Goal: Transaction & Acquisition: Obtain resource

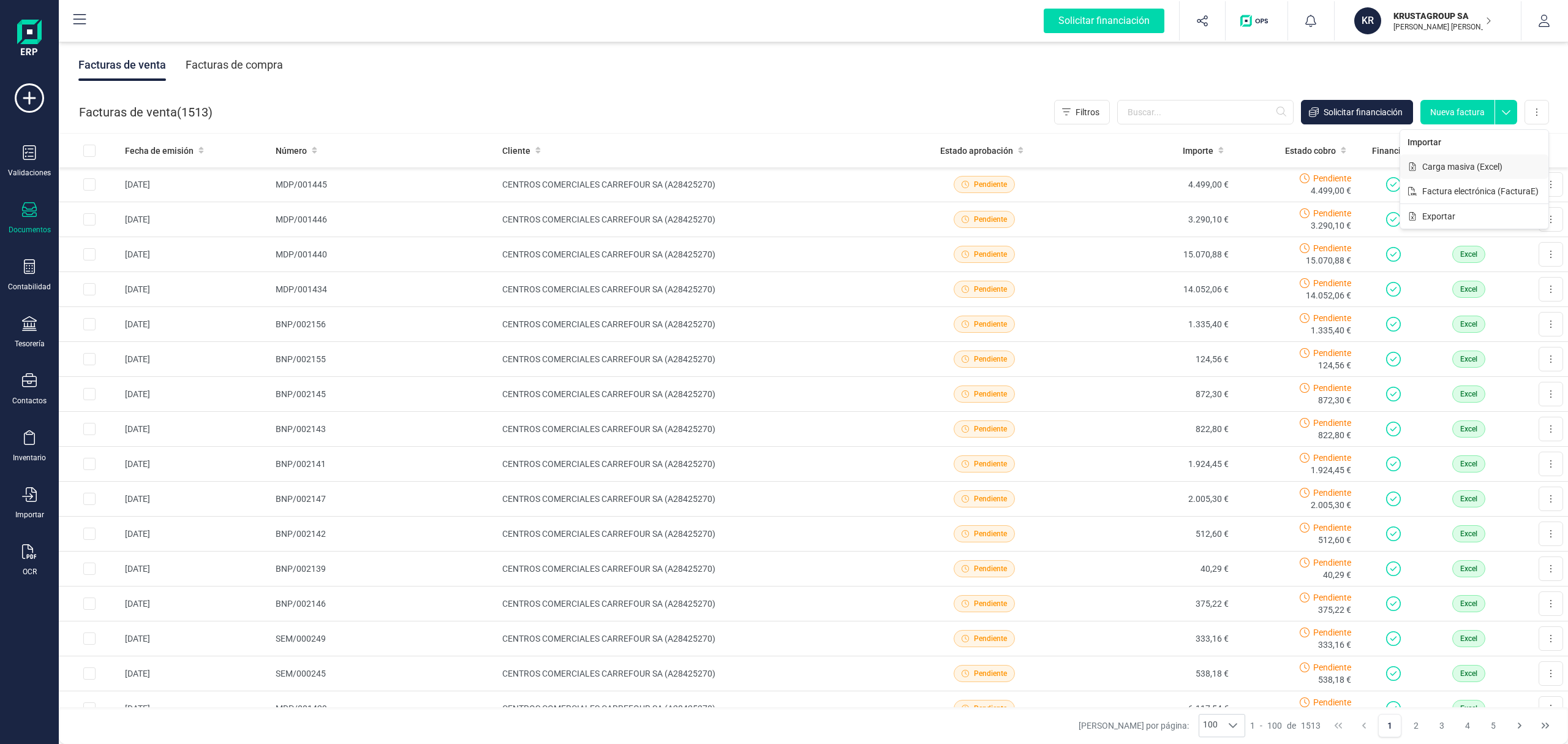
click at [1450, 172] on span "Carga masiva (Excel)" at bounding box center [1462, 166] width 80 height 12
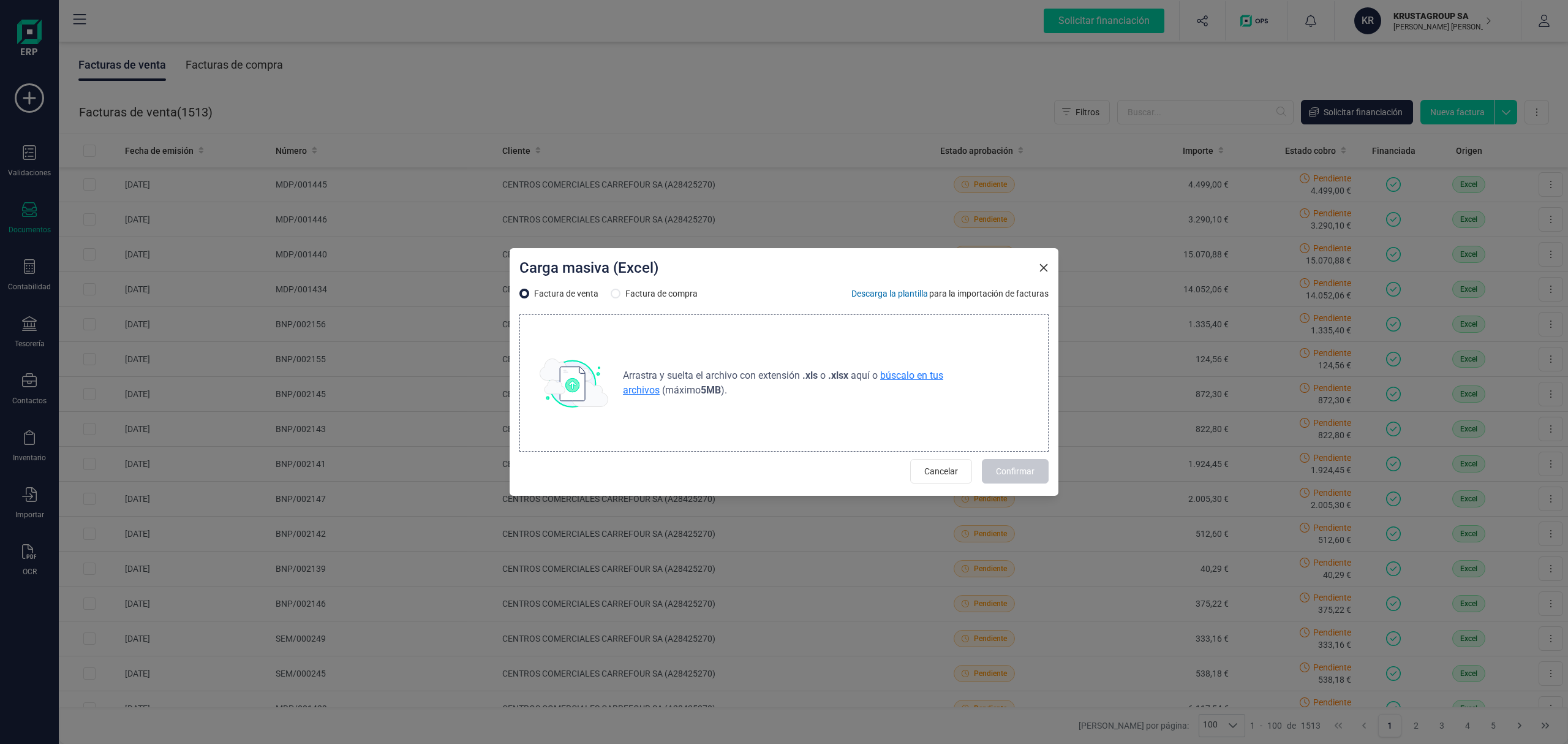
click at [919, 377] on span "búscalo en tus archivos" at bounding box center [783, 382] width 320 height 26
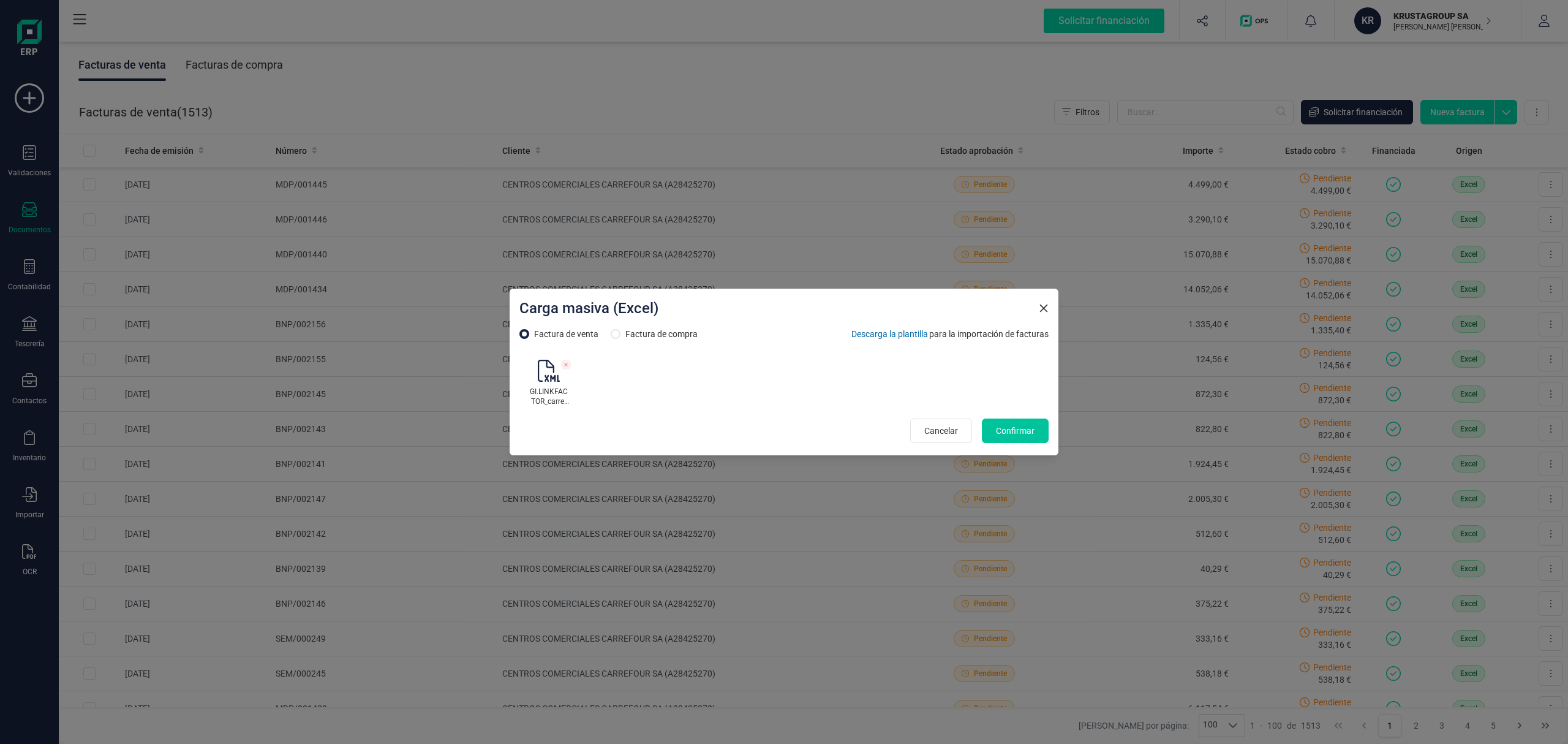
click at [1014, 428] on span "Confirmar" at bounding box center [1015, 430] width 39 height 12
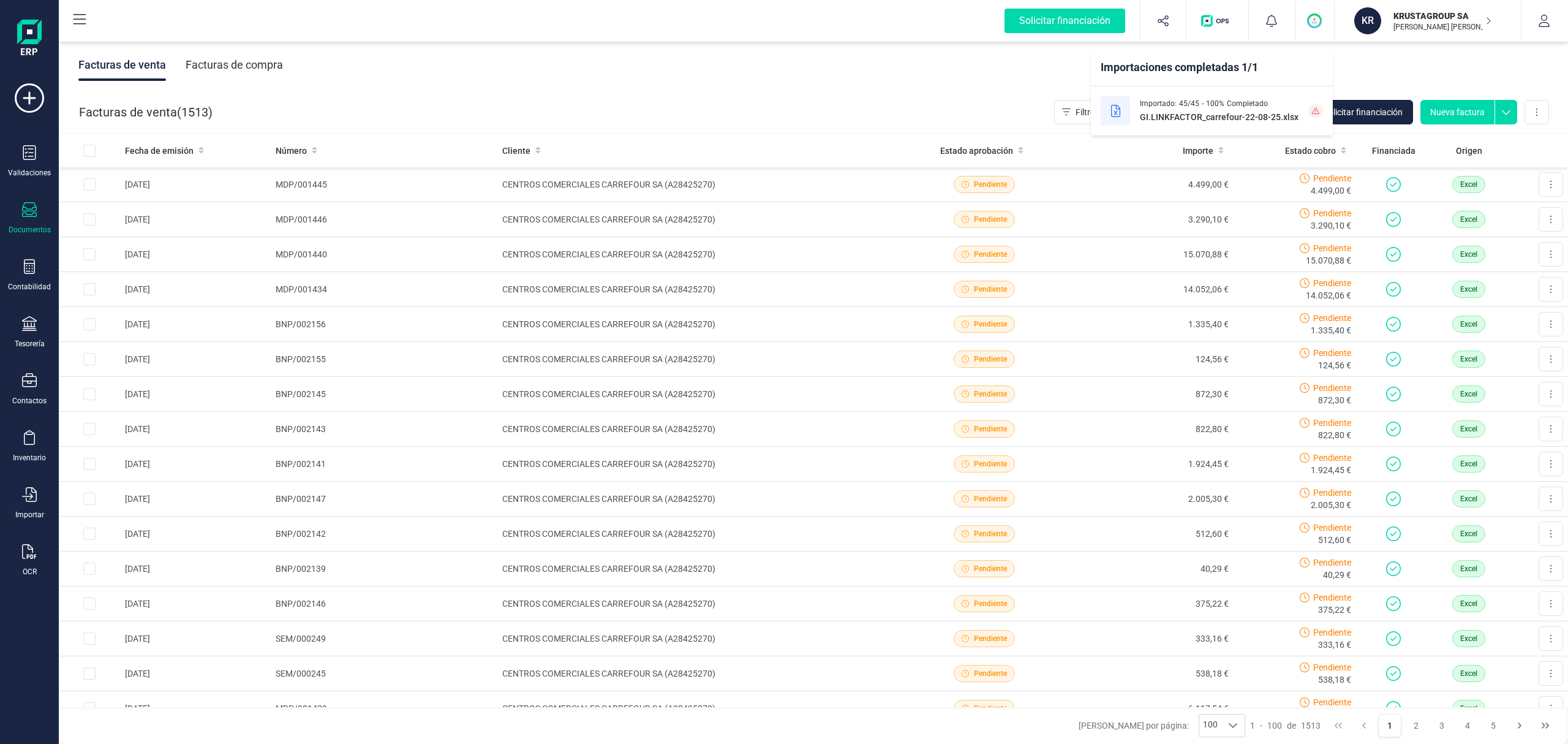
click at [1202, 117] on span "GI.LINKFACTOR_carrefour-22-08-25.xlsx" at bounding box center [1219, 116] width 158 height 12
click at [1302, 116] on div "Importado: 45 / 45 - 100 % Completado GI.LINKFACTOR_carrefour-22-08-25.xlsx" at bounding box center [1211, 111] width 242 height 49
click at [1543, 121] on button at bounding box center [1537, 112] width 25 height 25
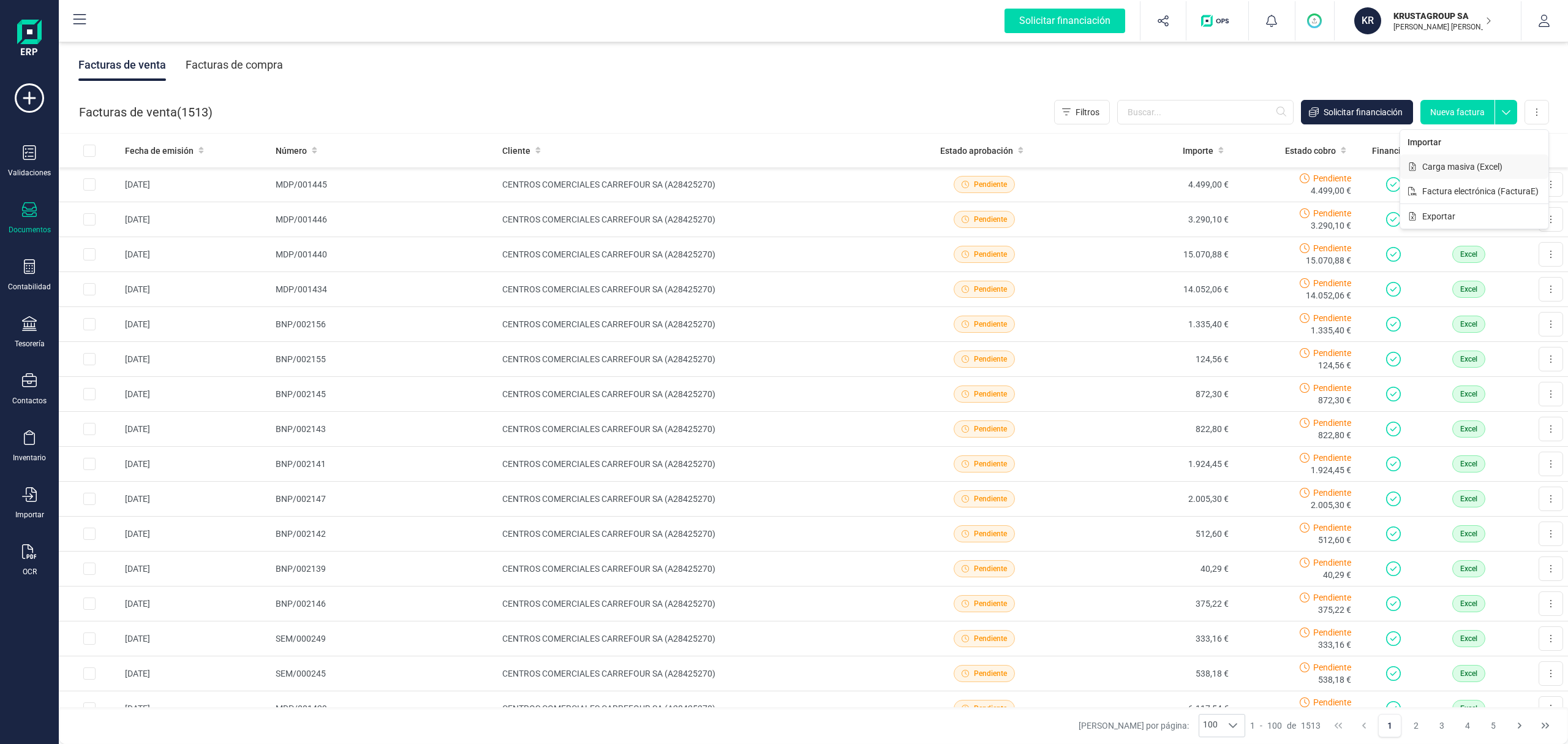
click at [1471, 170] on span "Carga masiva (Excel)" at bounding box center [1462, 166] width 80 height 12
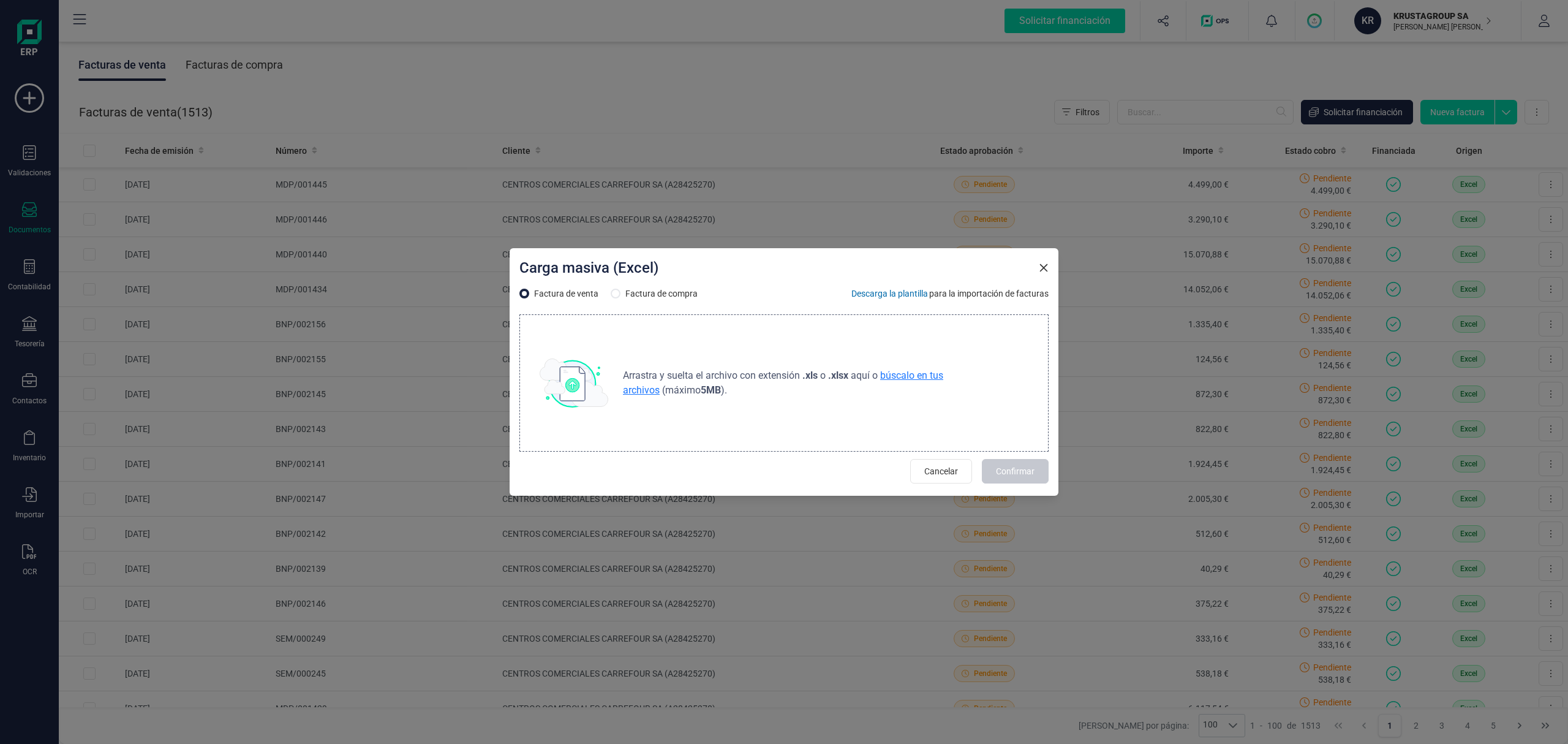
click at [918, 377] on span "búscalo en tus archivos" at bounding box center [783, 382] width 320 height 26
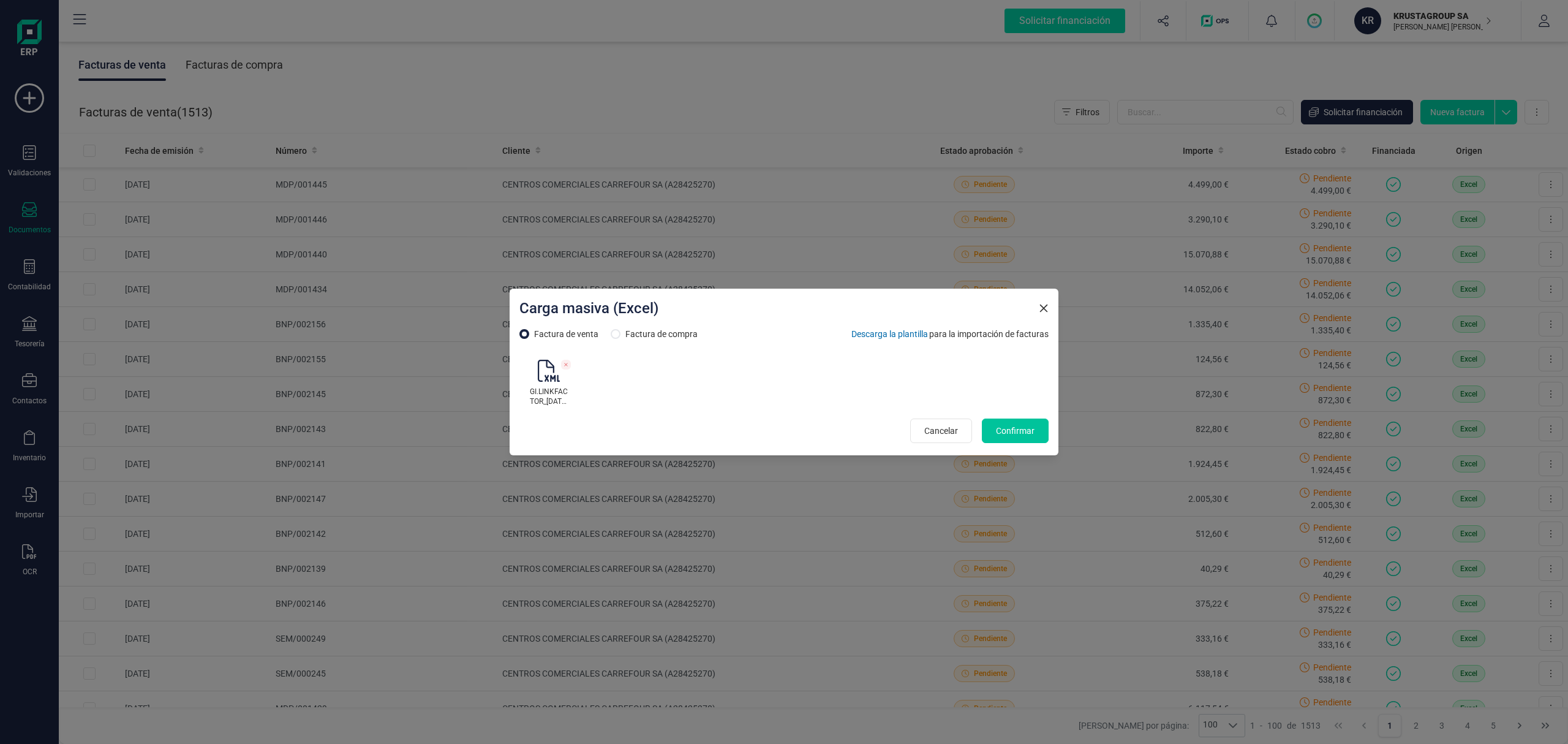
click at [1015, 431] on span "Confirmar" at bounding box center [1015, 430] width 39 height 12
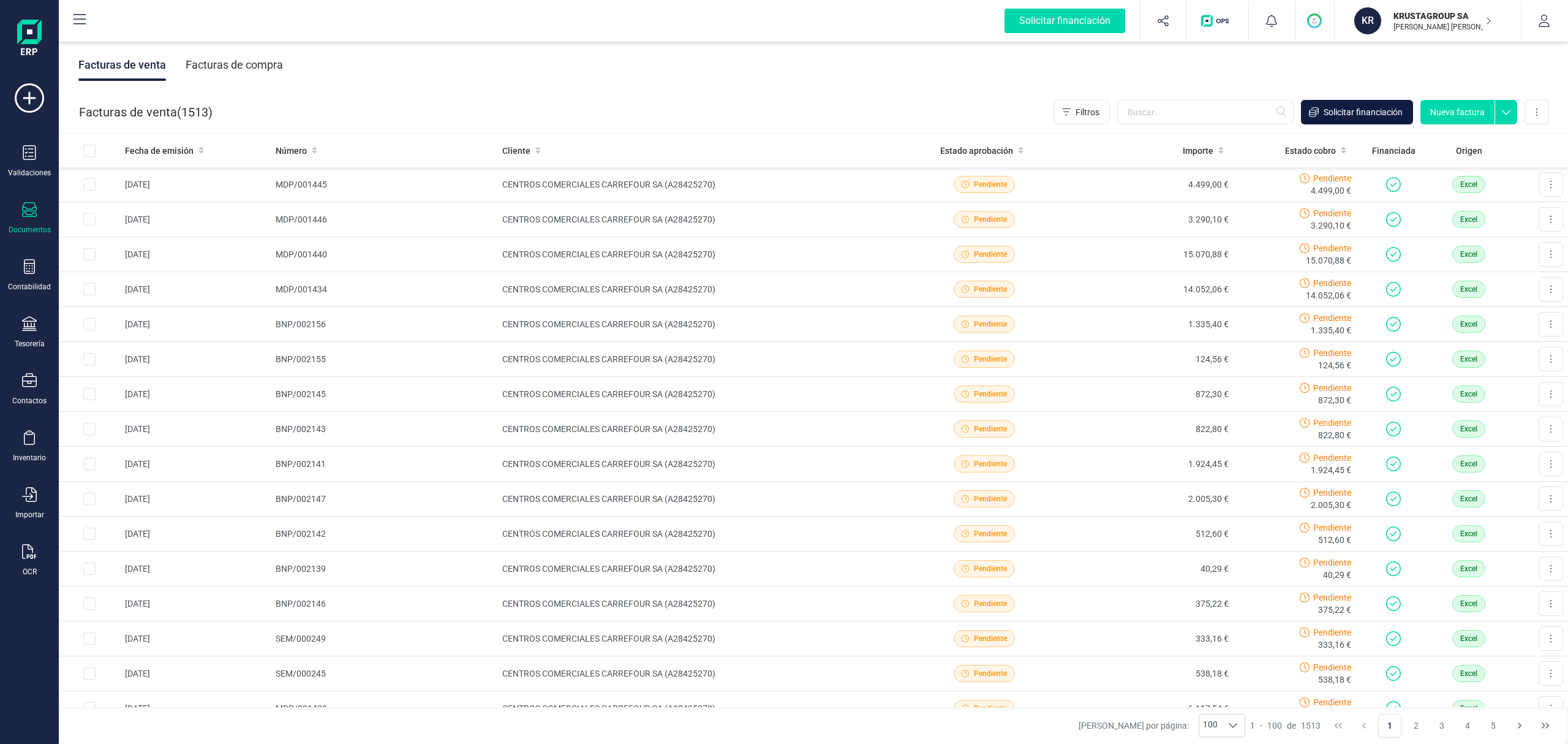
click at [1356, 114] on span "Solicitar financiación" at bounding box center [1363, 111] width 79 height 12
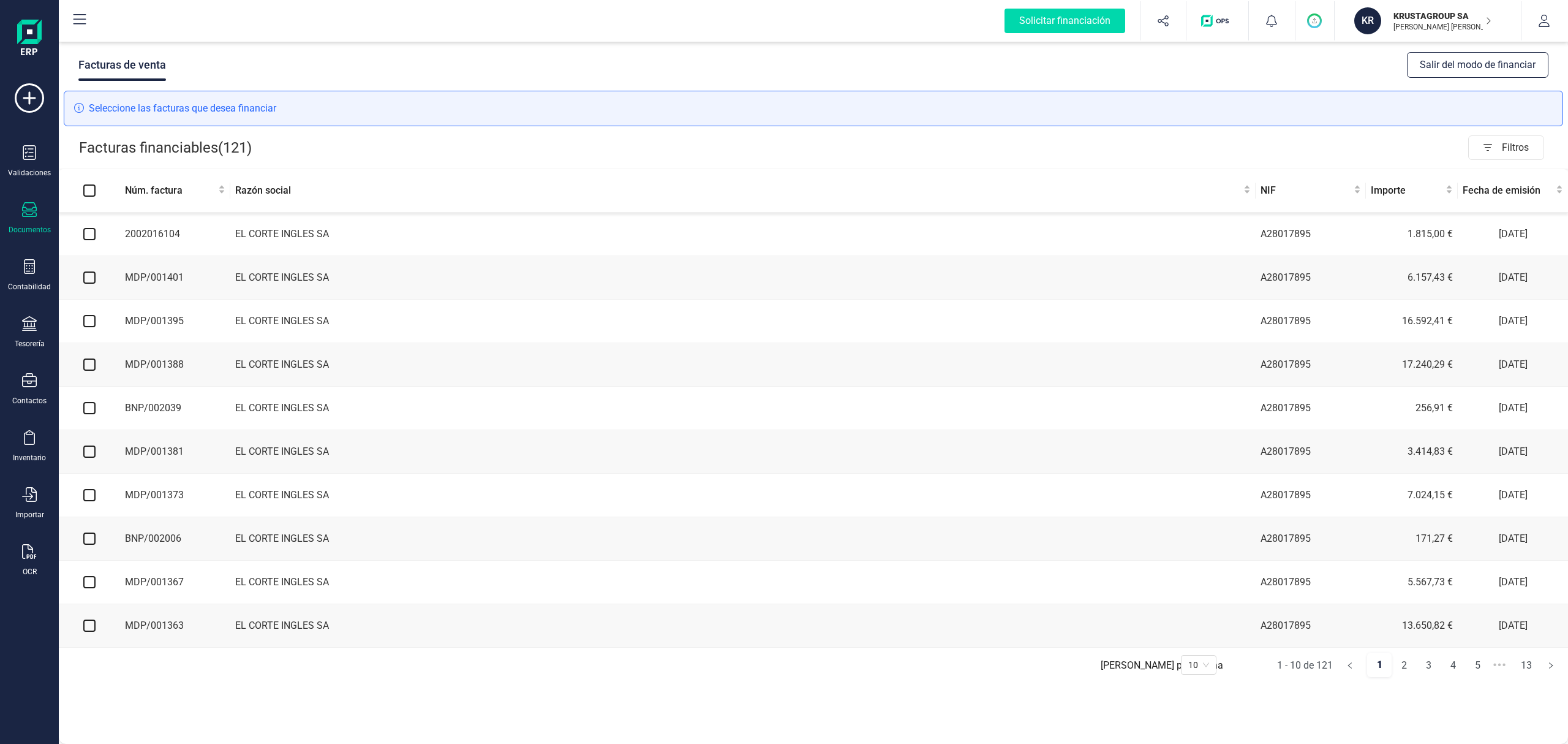
click at [86, 240] on input "checkbox" at bounding box center [89, 234] width 12 height 12
checkbox input "true"
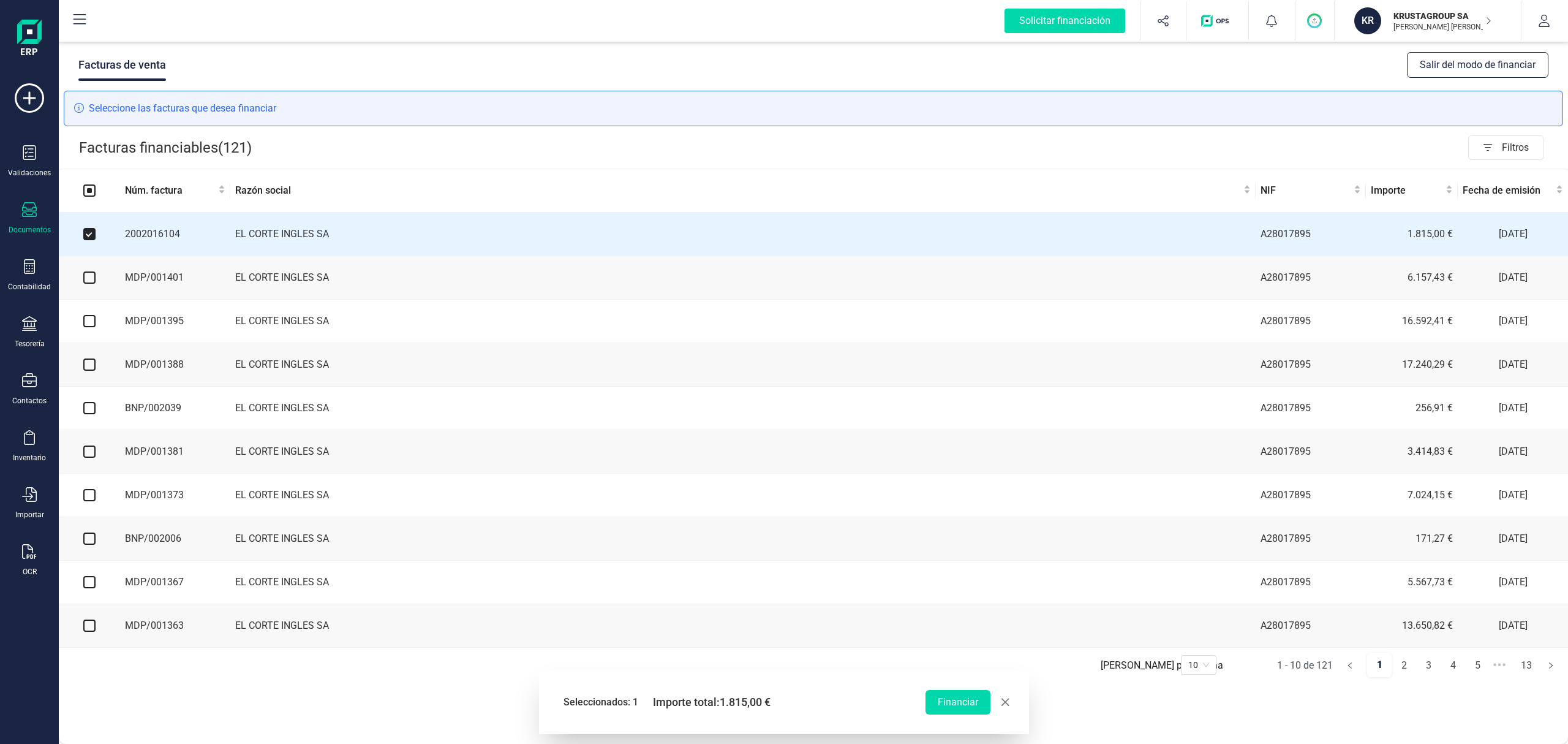
click at [89, 279] on input "checkbox" at bounding box center [89, 277] width 12 height 12
checkbox input "true"
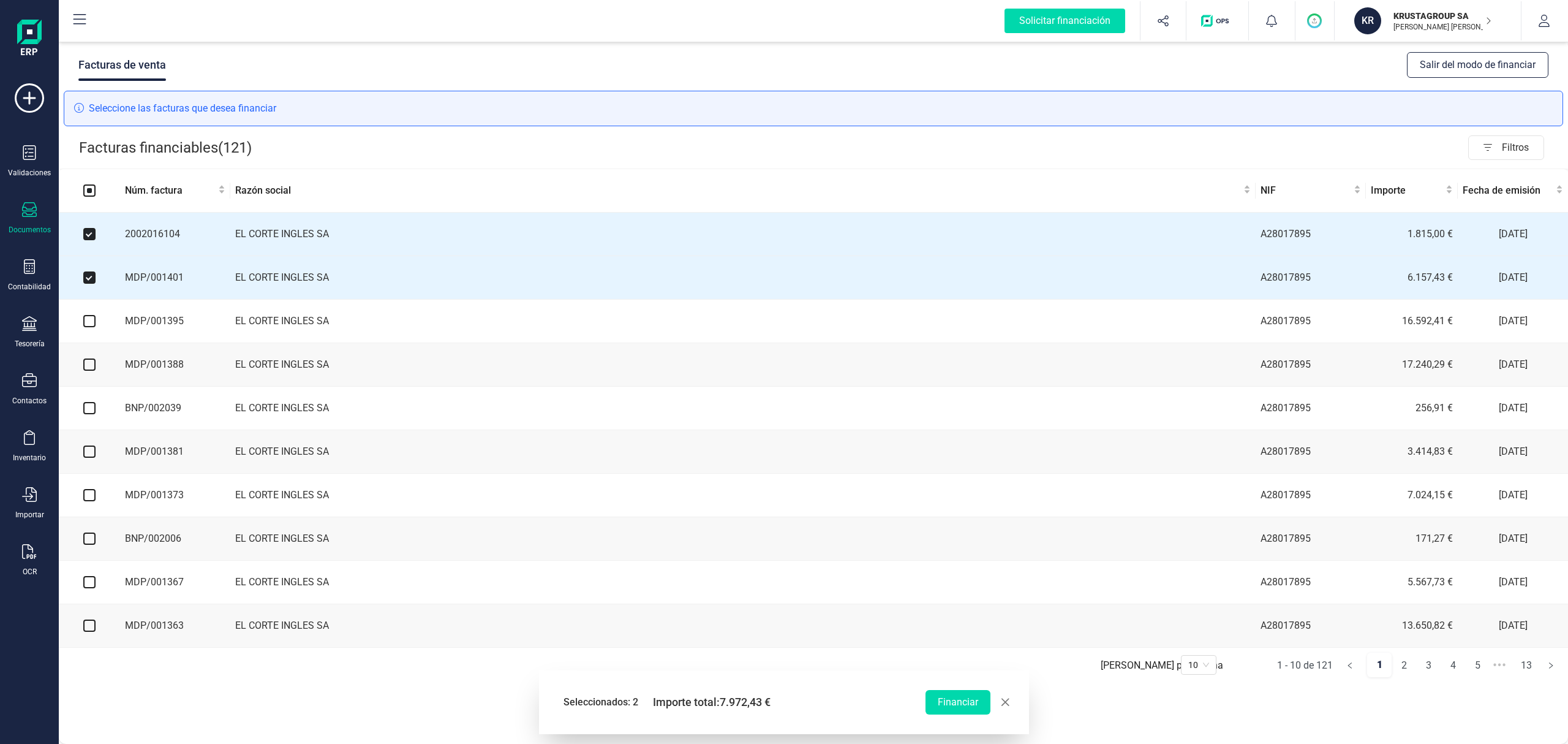
click at [84, 320] on input "checkbox" at bounding box center [89, 320] width 12 height 12
checkbox input "true"
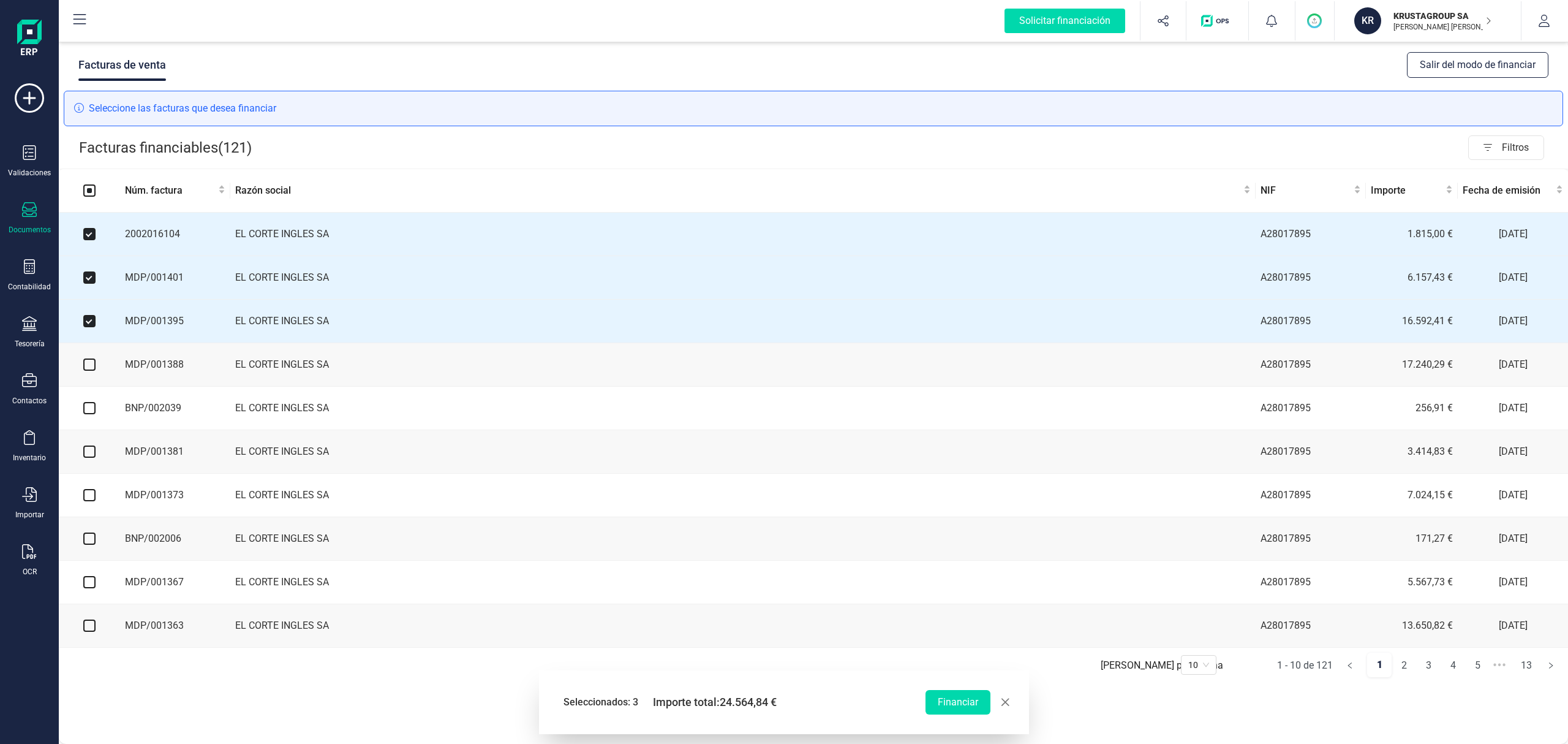
click at [86, 370] on input "checkbox" at bounding box center [89, 364] width 12 height 12
checkbox input "true"
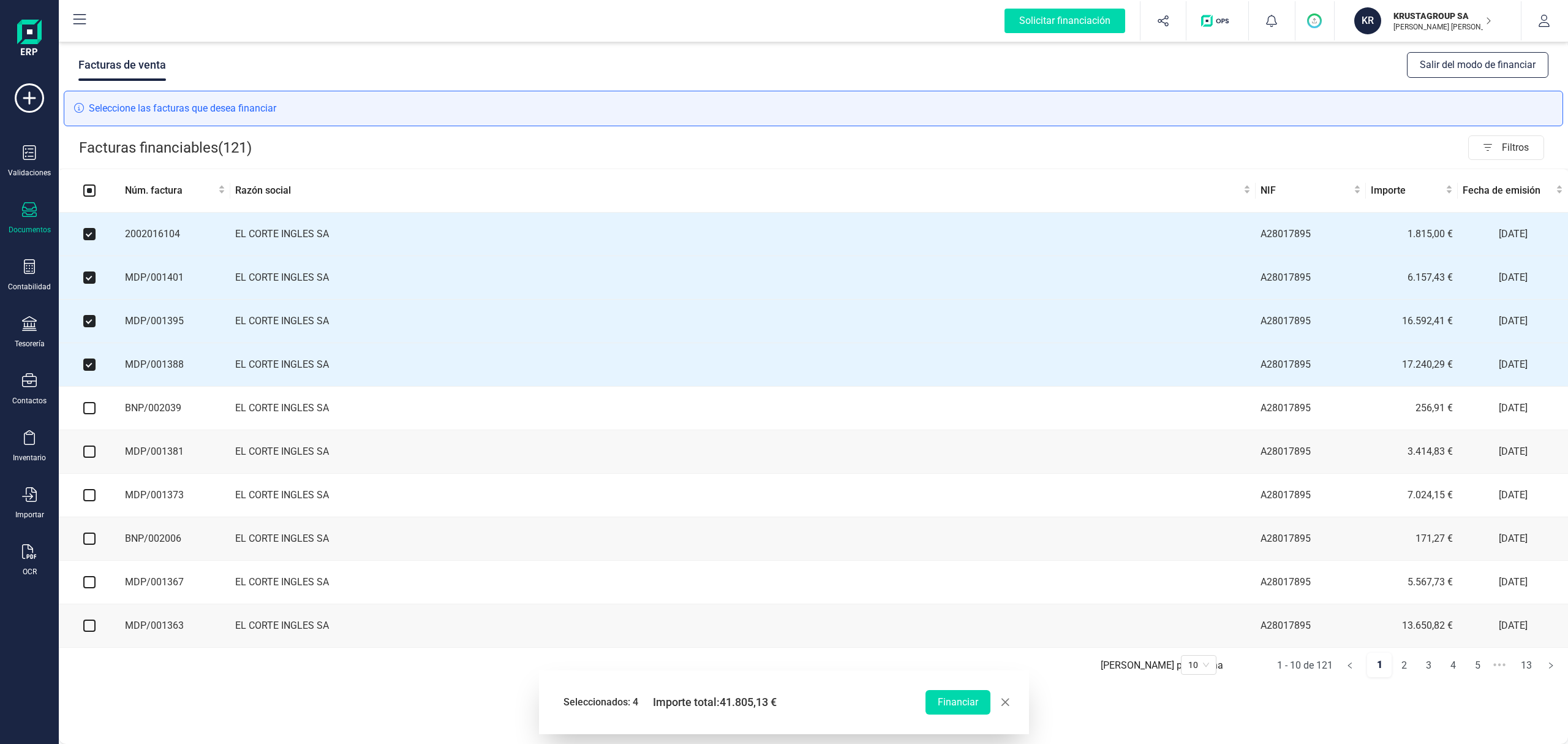
click at [86, 415] on input "checkbox" at bounding box center [89, 408] width 12 height 12
checkbox input "true"
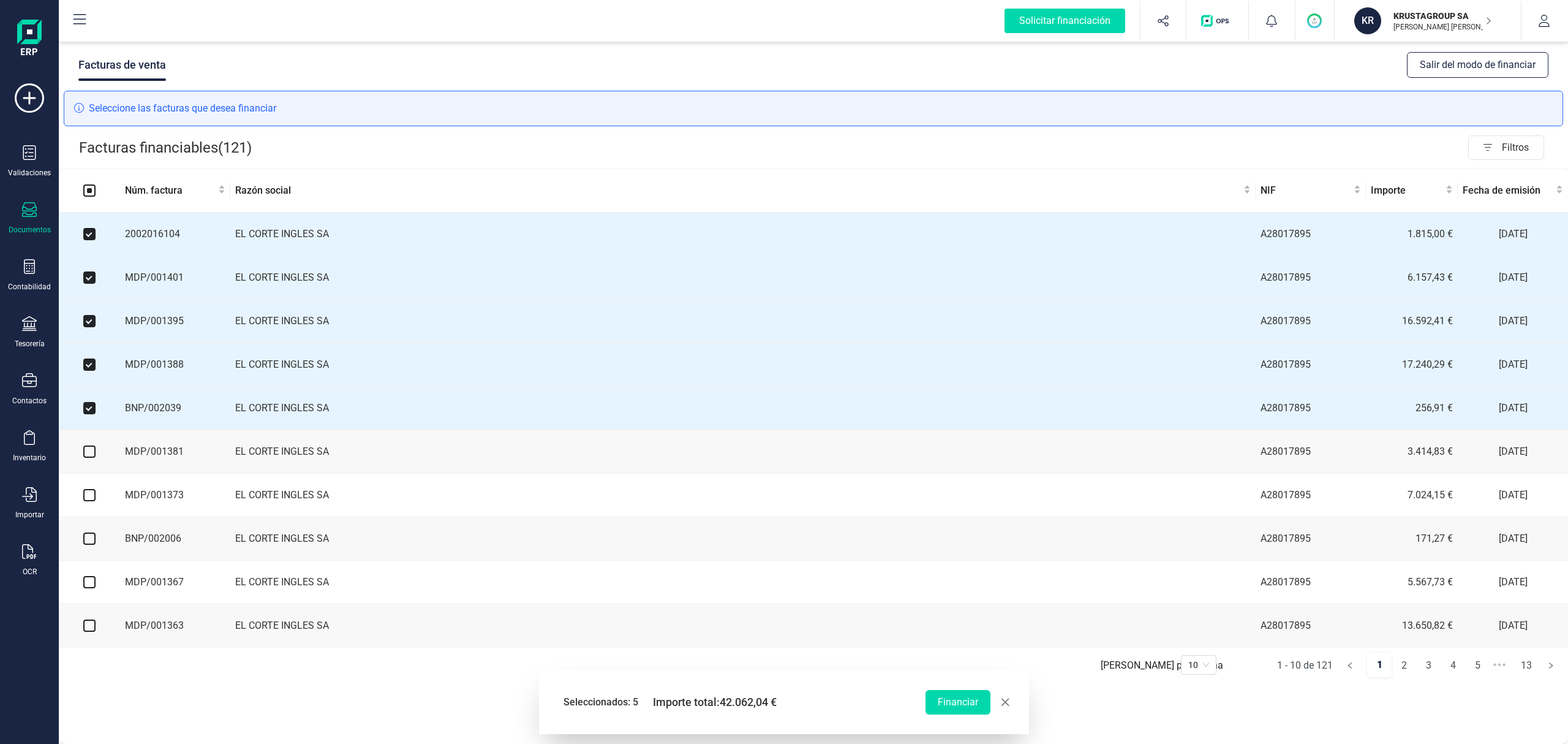
click at [89, 463] on td at bounding box center [89, 452] width 61 height 44
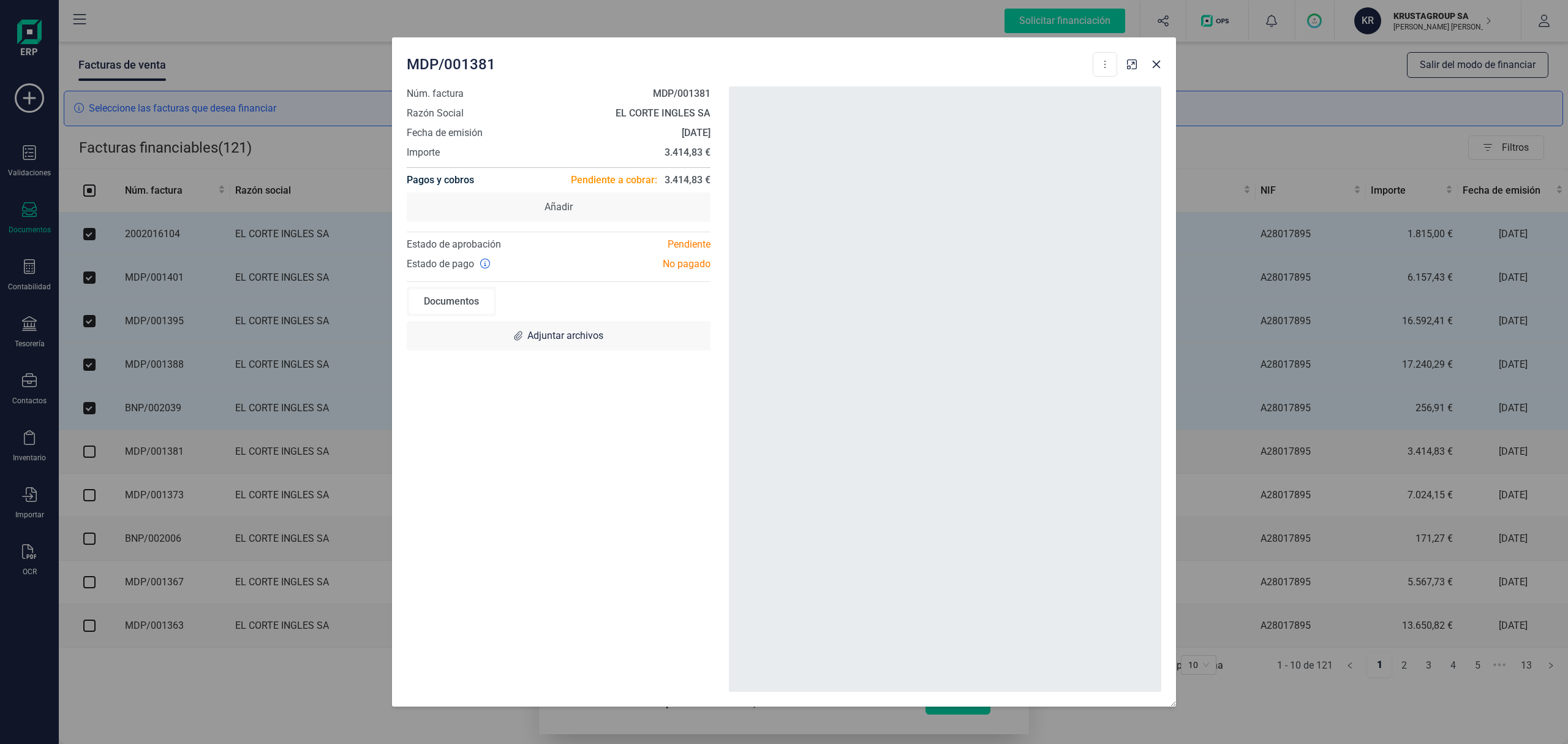
click at [88, 457] on div "MDP/001381 Descargar documento Crear factura rectificativa Marcar como cobrada …" at bounding box center [784, 372] width 1568 height 744
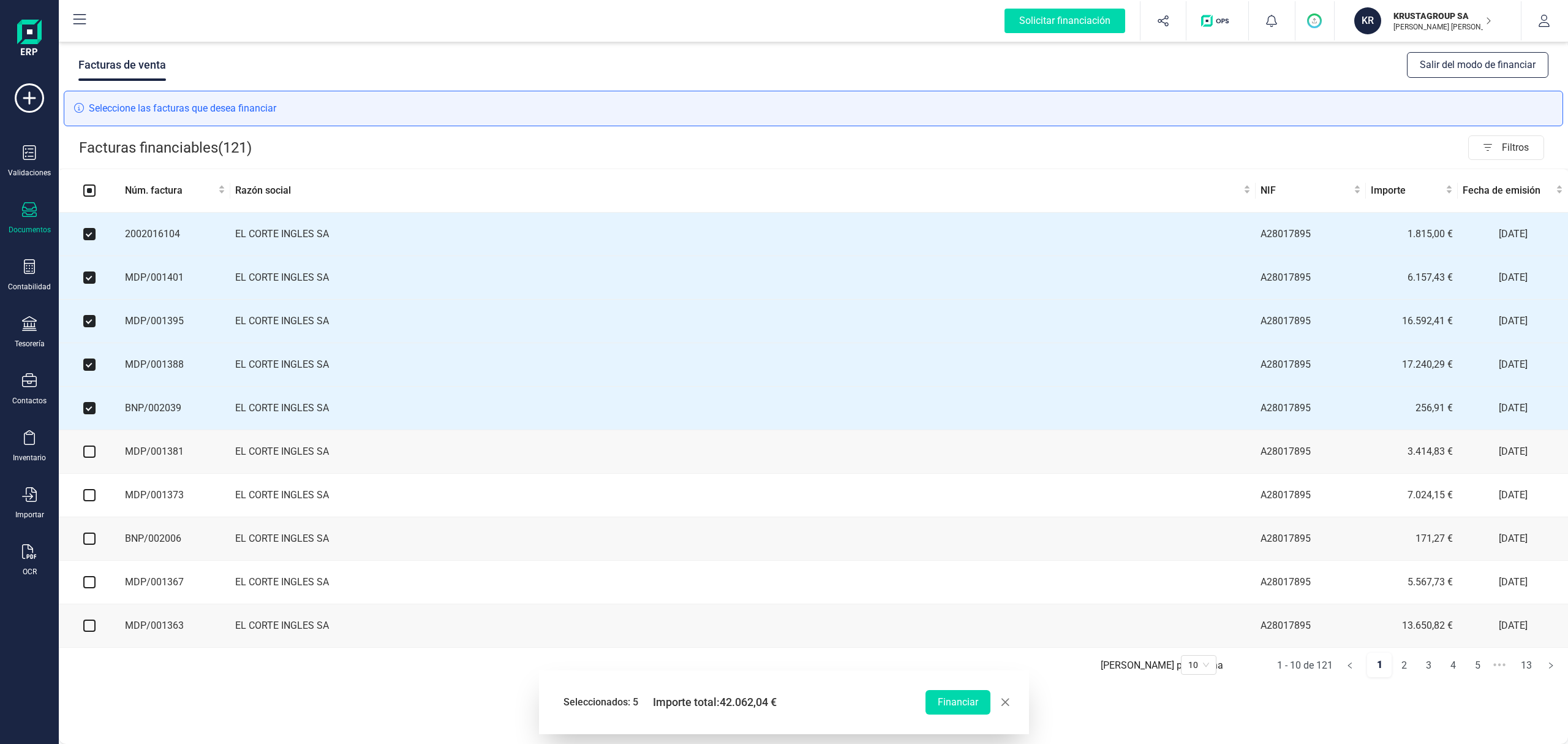
click at [87, 455] on input "checkbox" at bounding box center [89, 451] width 12 height 12
checkbox input "true"
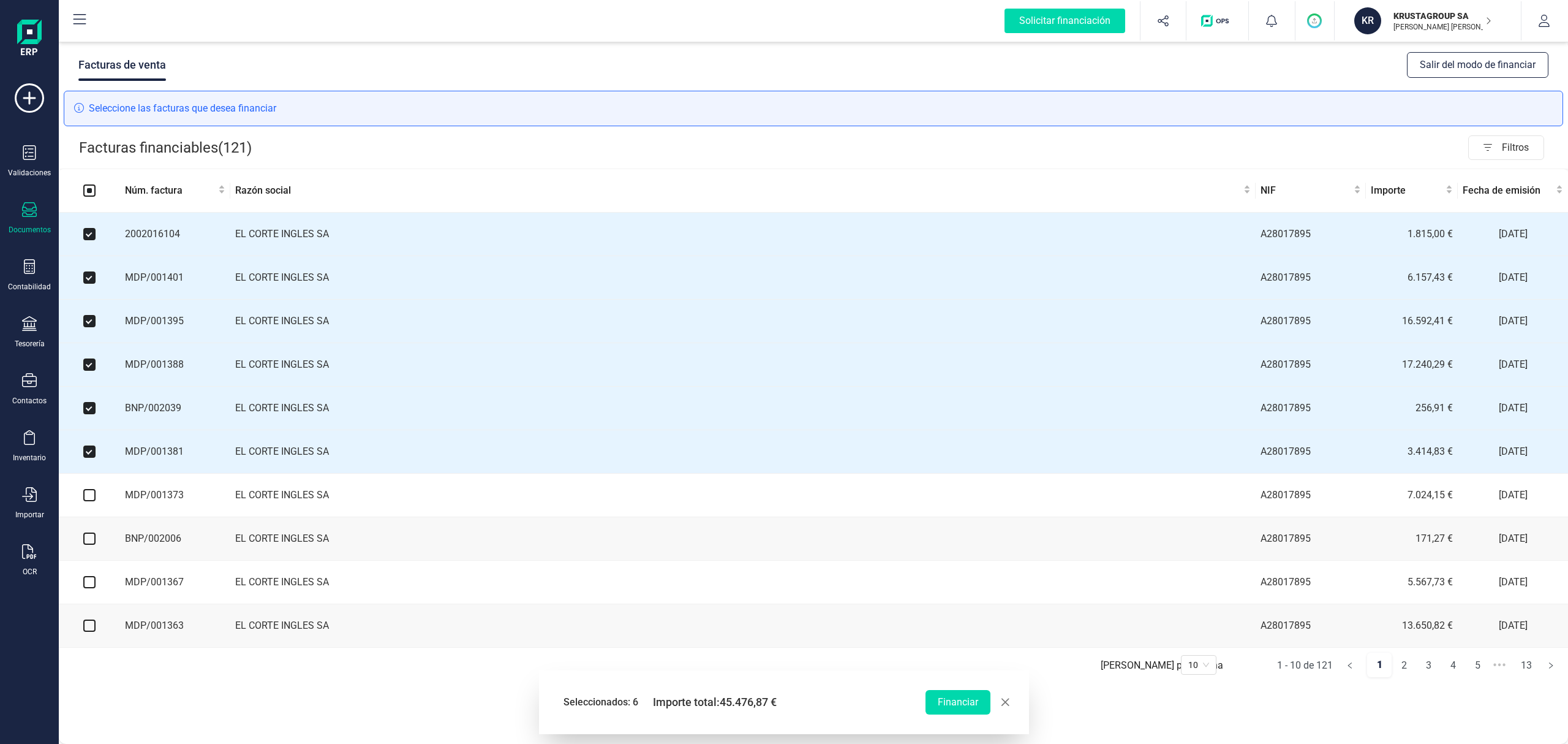
click at [89, 499] on input "checkbox" at bounding box center [89, 495] width 12 height 12
checkbox input "true"
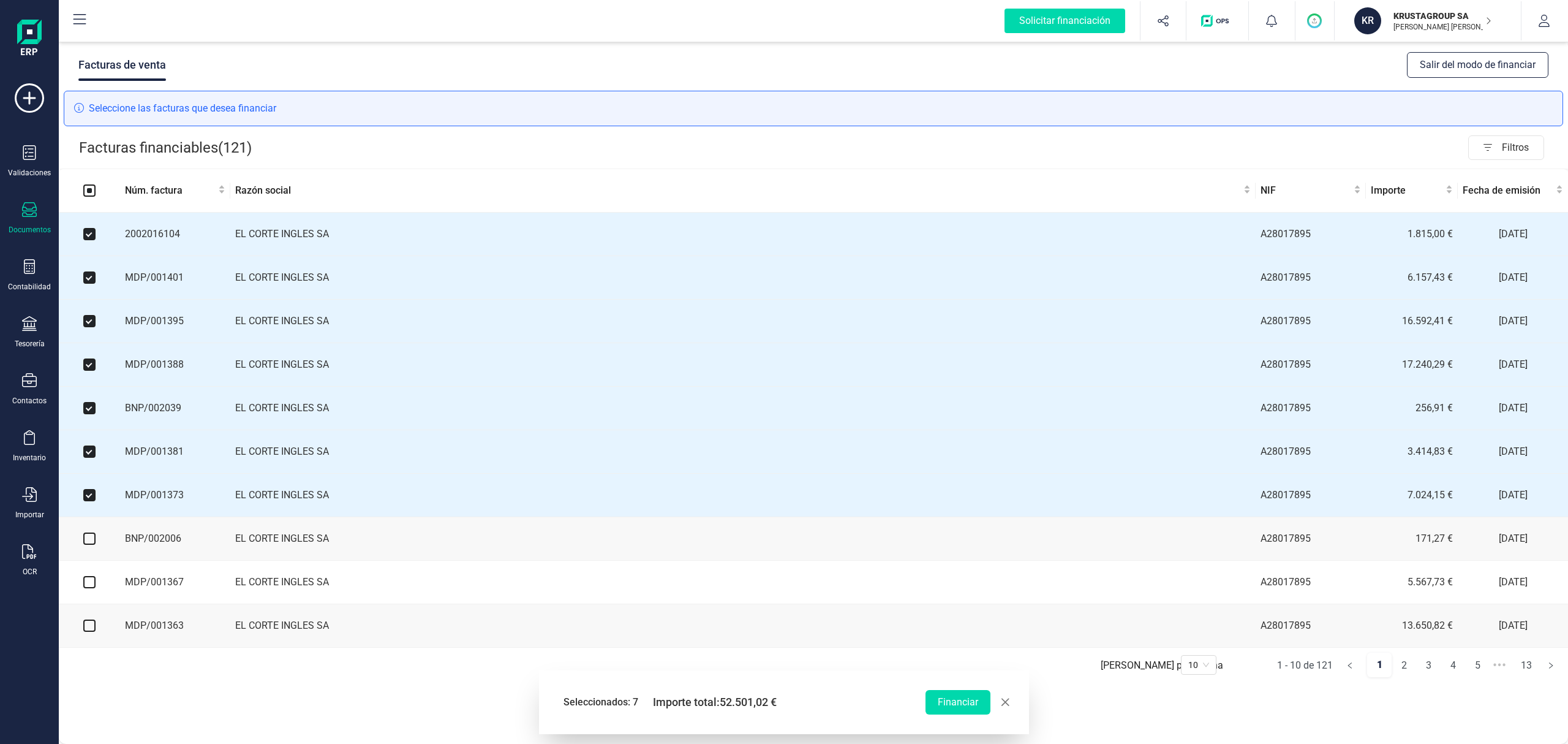
click at [89, 540] on input "checkbox" at bounding box center [89, 538] width 12 height 12
checkbox input "true"
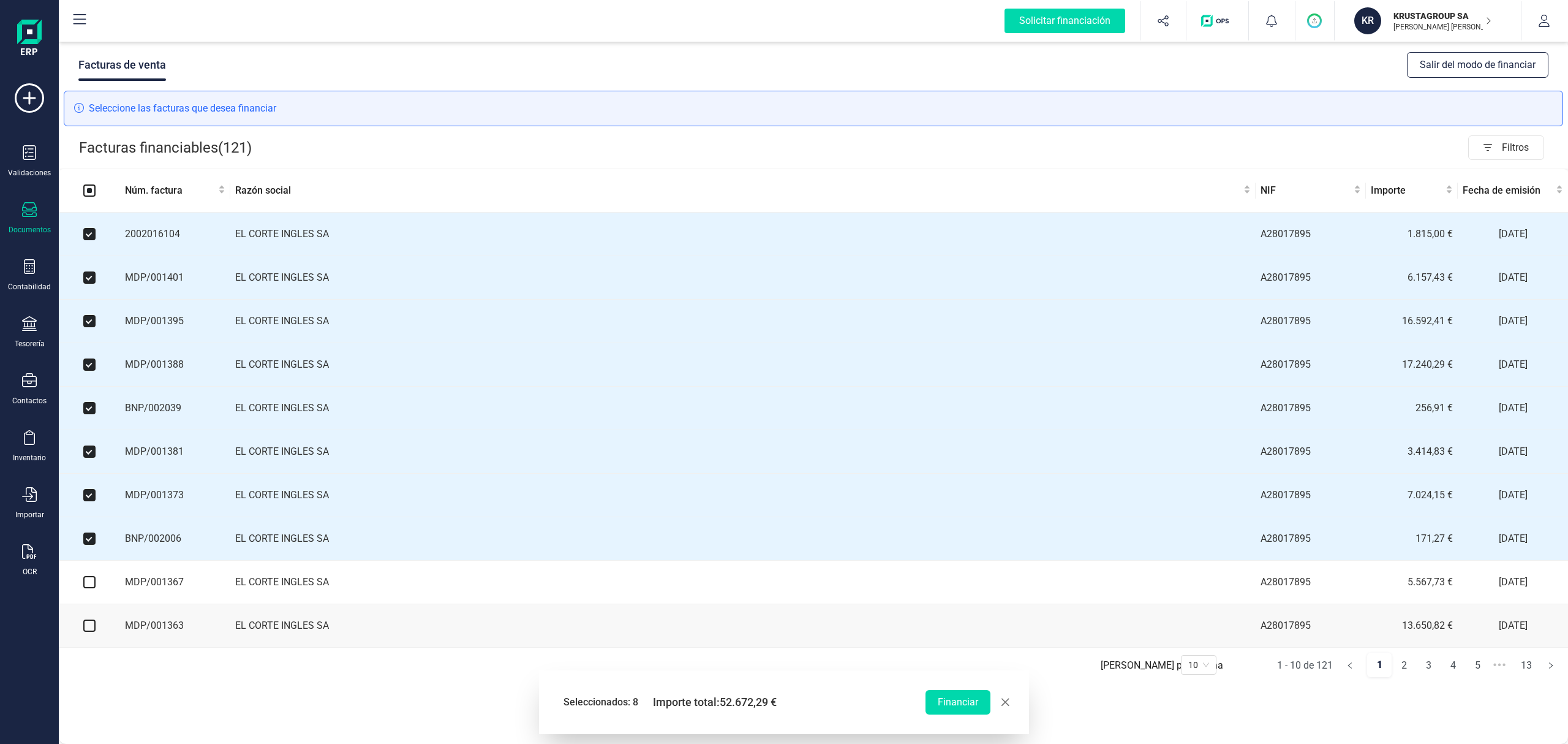
click at [88, 588] on input "checkbox" at bounding box center [89, 582] width 12 height 12
checkbox input "true"
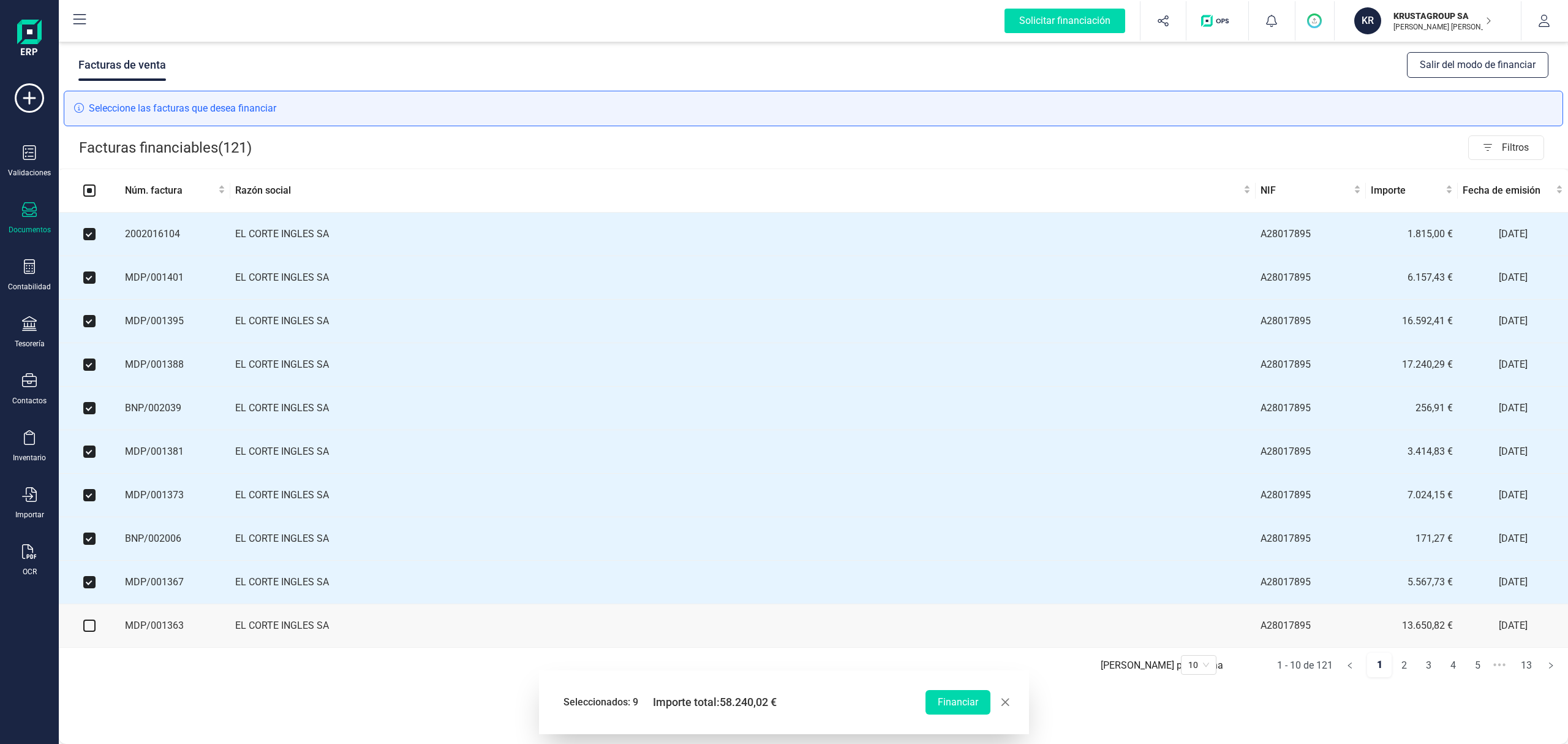
click at [84, 632] on input "checkbox" at bounding box center [89, 625] width 12 height 12
checkbox input "true"
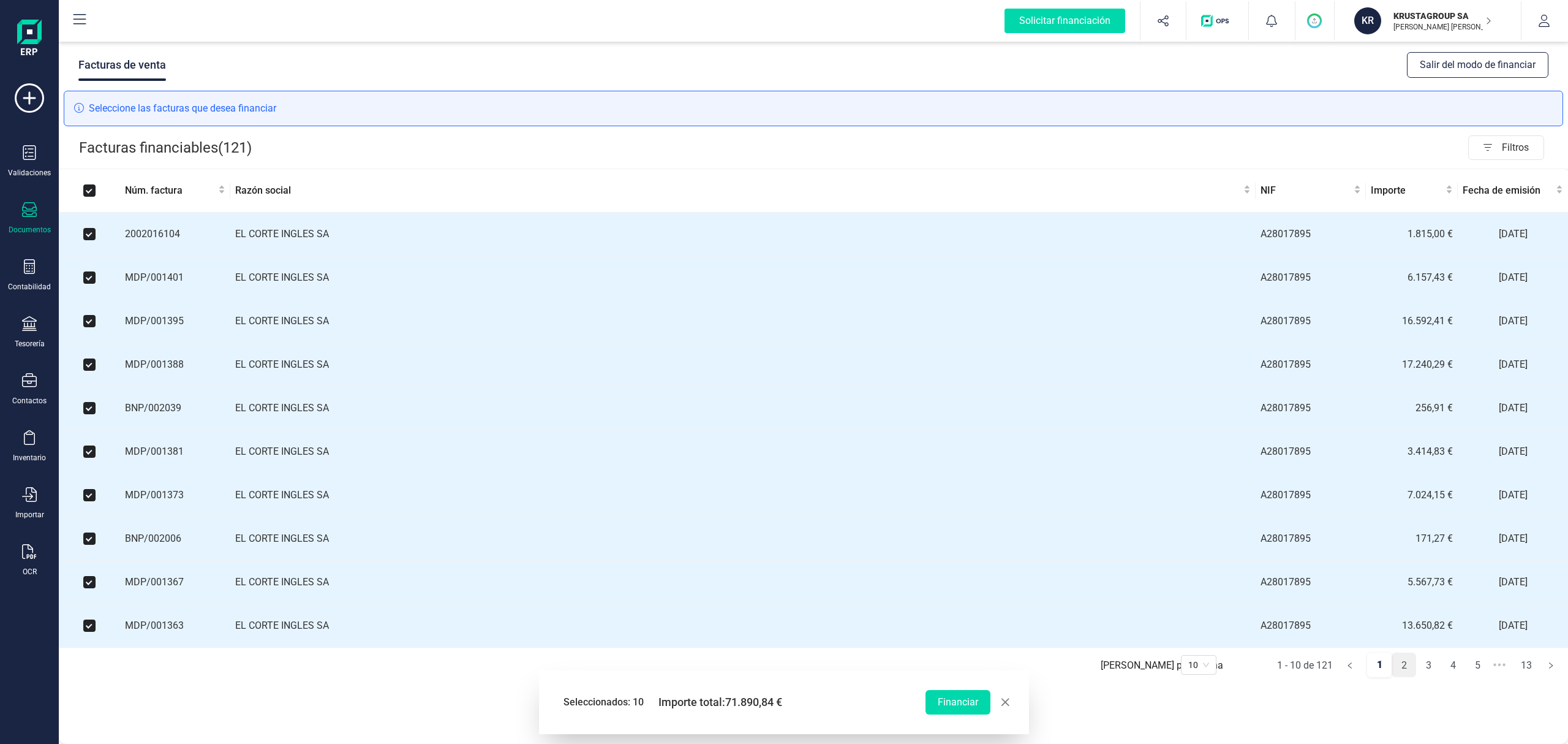
click at [1405, 674] on link "2" at bounding box center [1404, 666] width 23 height 25
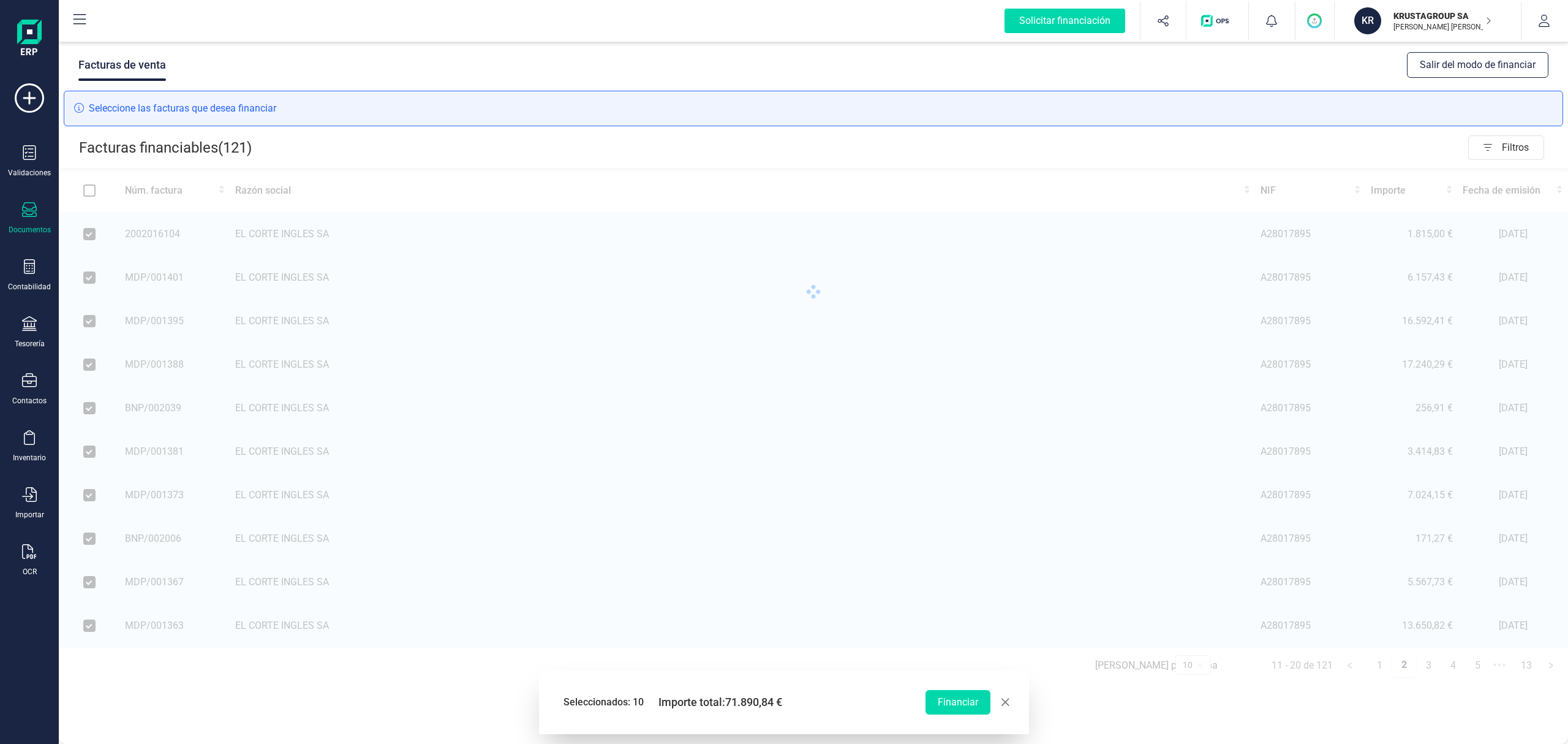
checkbox input "false"
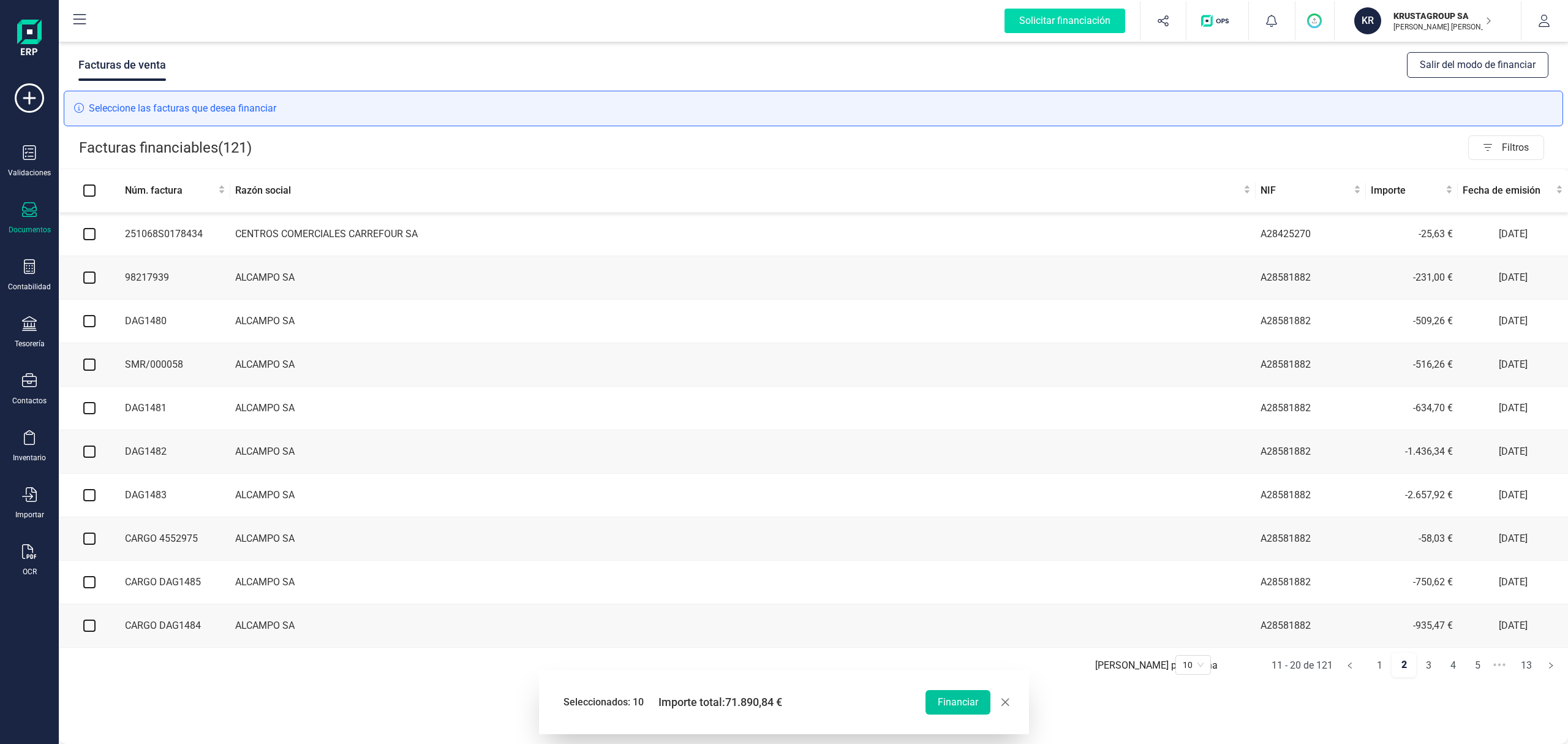
click at [951, 704] on button "Financiar" at bounding box center [957, 703] width 65 height 25
